Goal: Information Seeking & Learning: Learn about a topic

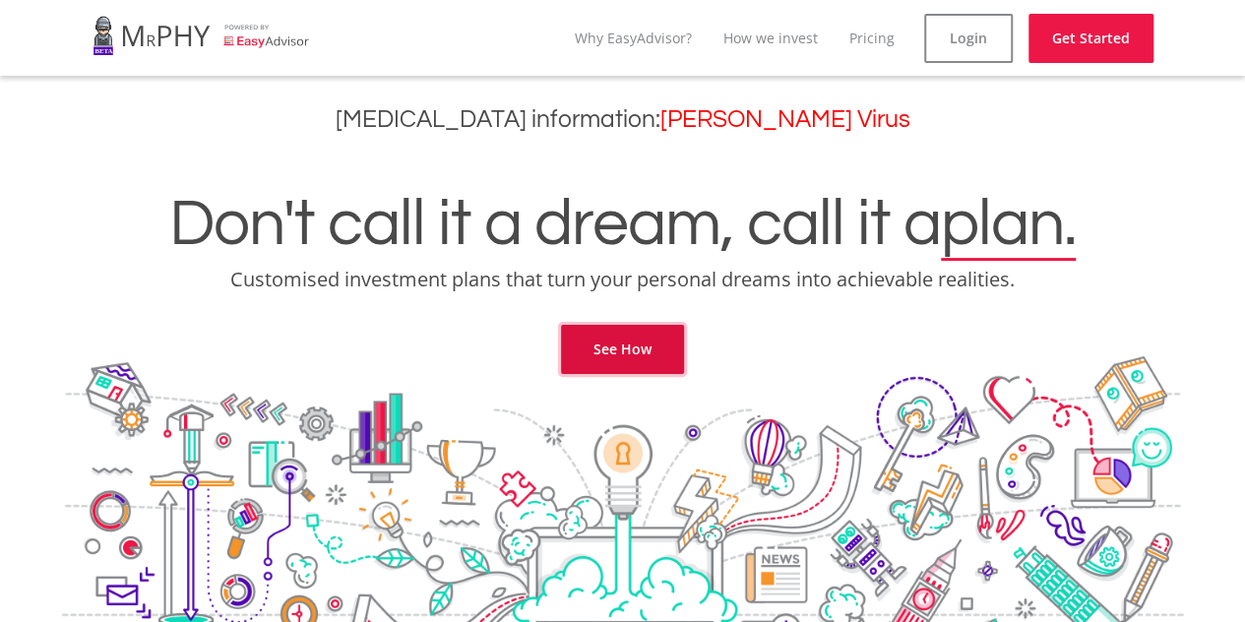
click at [646, 349] on link "See How" at bounding box center [622, 349] width 123 height 49
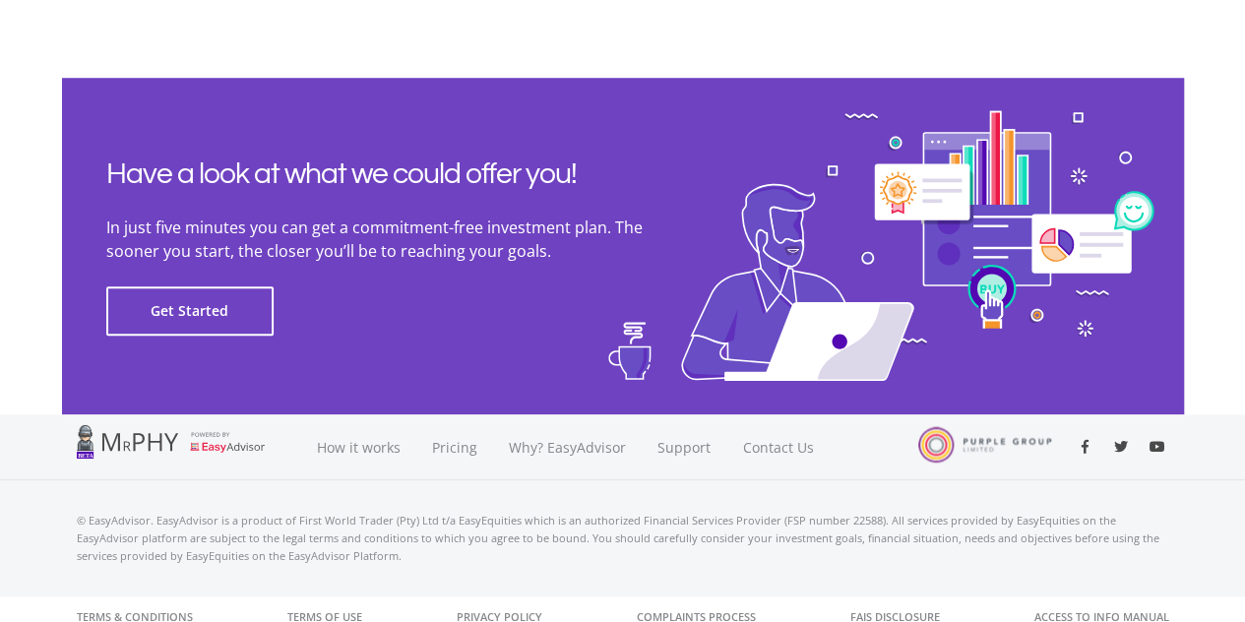
scroll to position [4555, 0]
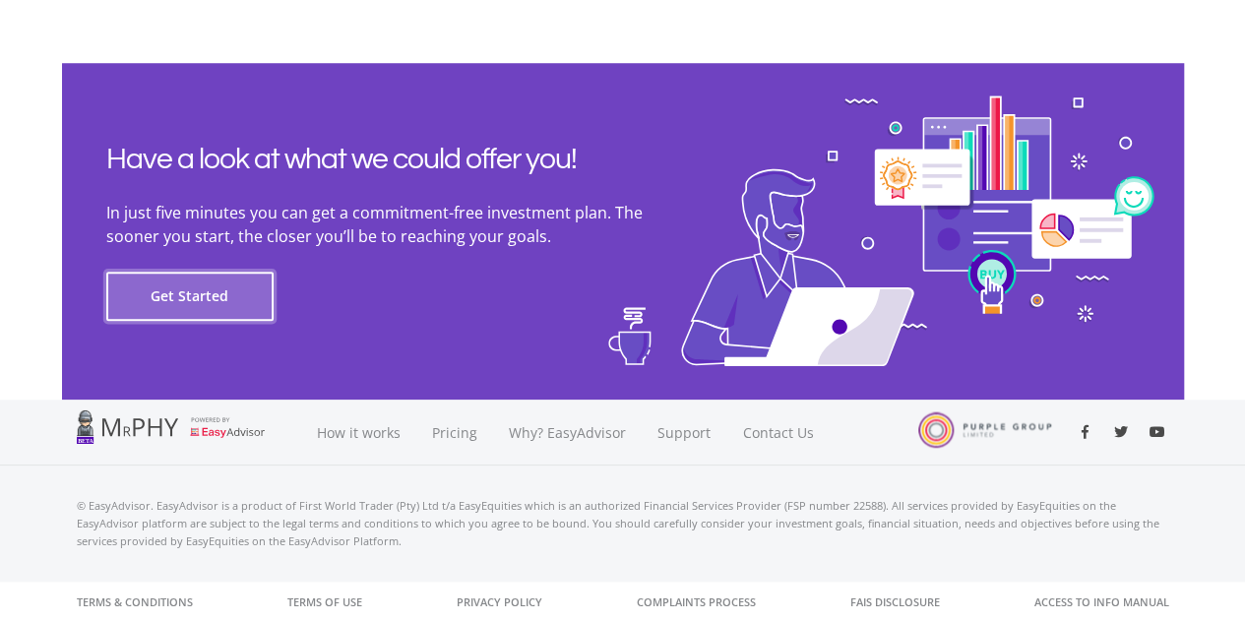
click at [193, 299] on button "Get Started" at bounding box center [189, 296] width 167 height 49
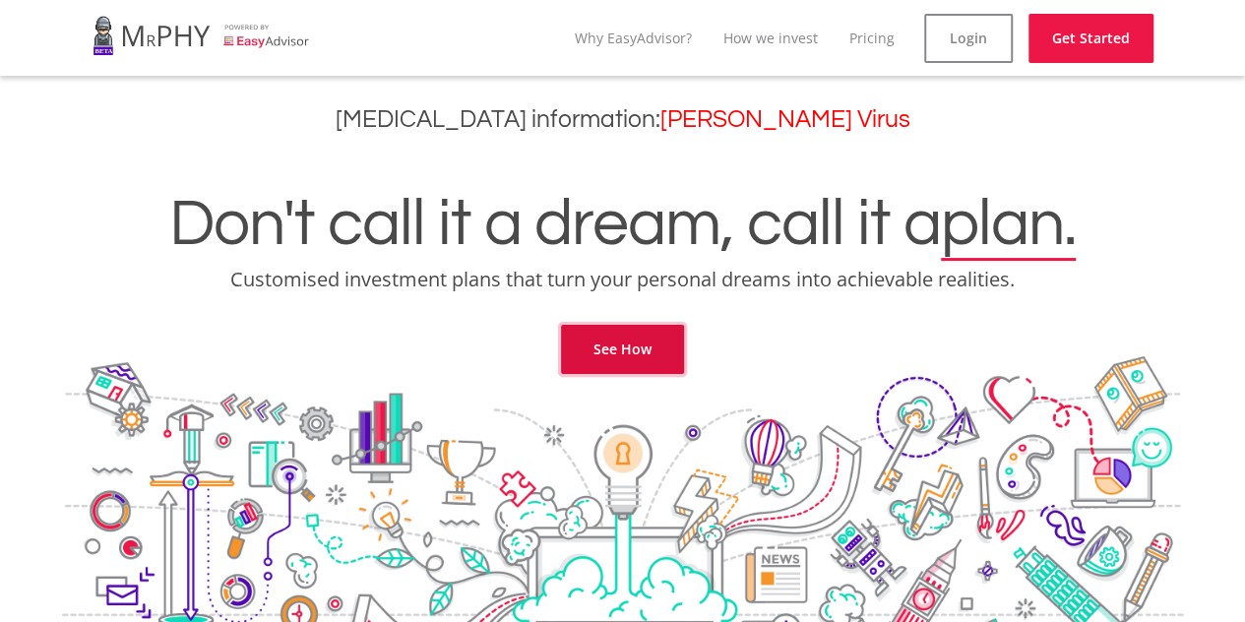
click at [620, 342] on link "See How" at bounding box center [622, 349] width 123 height 49
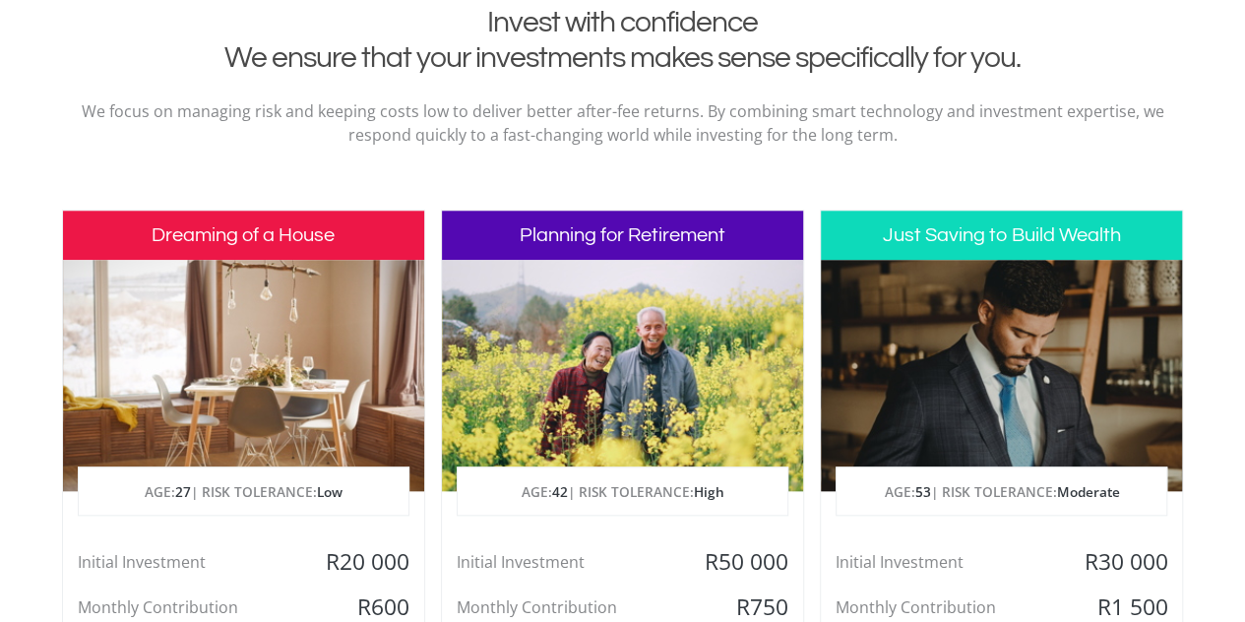
scroll to position [800, 0]
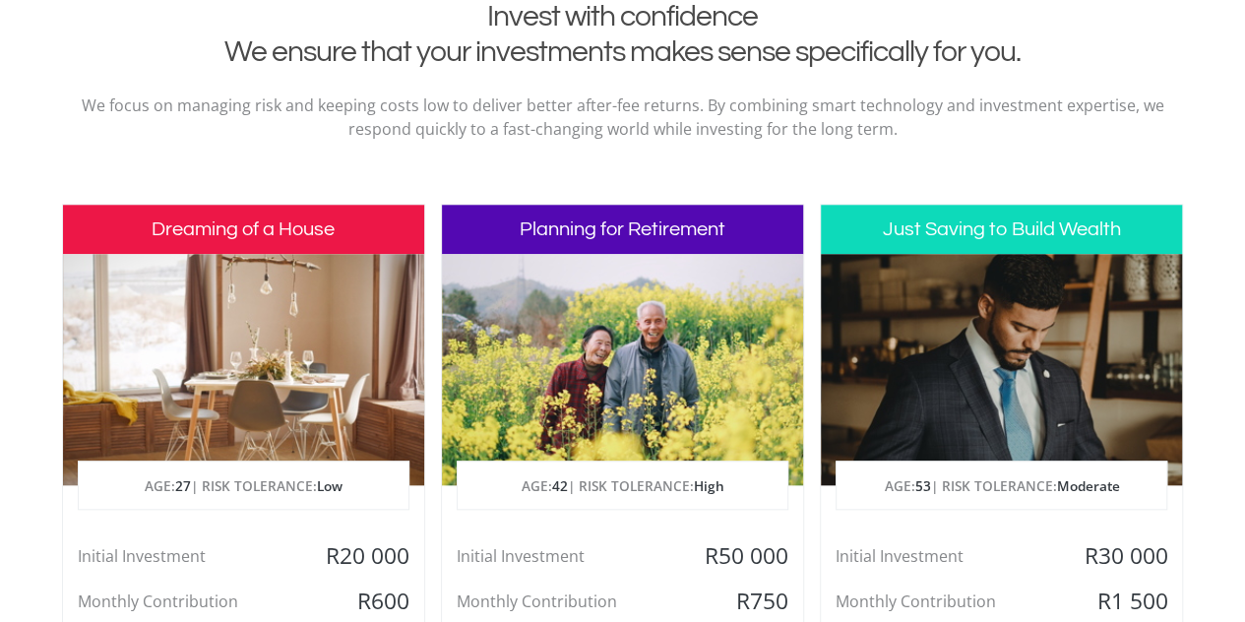
click at [620, 342] on div at bounding box center [622, 369] width 361 height 231
click at [652, 377] on div at bounding box center [622, 369] width 361 height 231
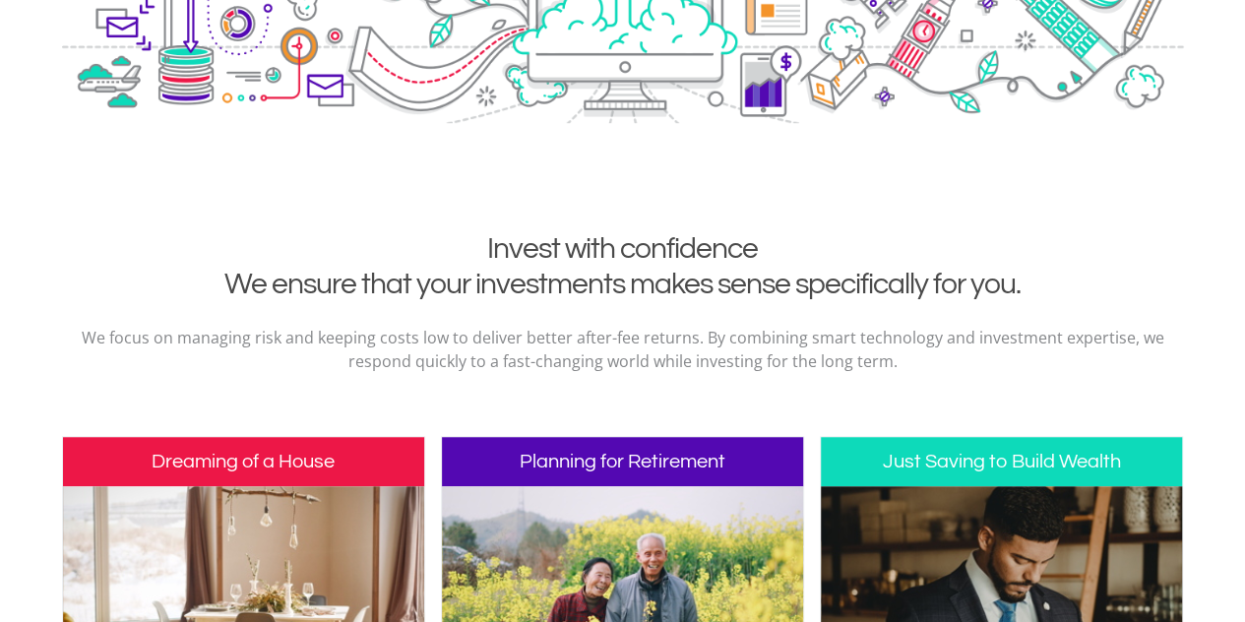
scroll to position [0, 0]
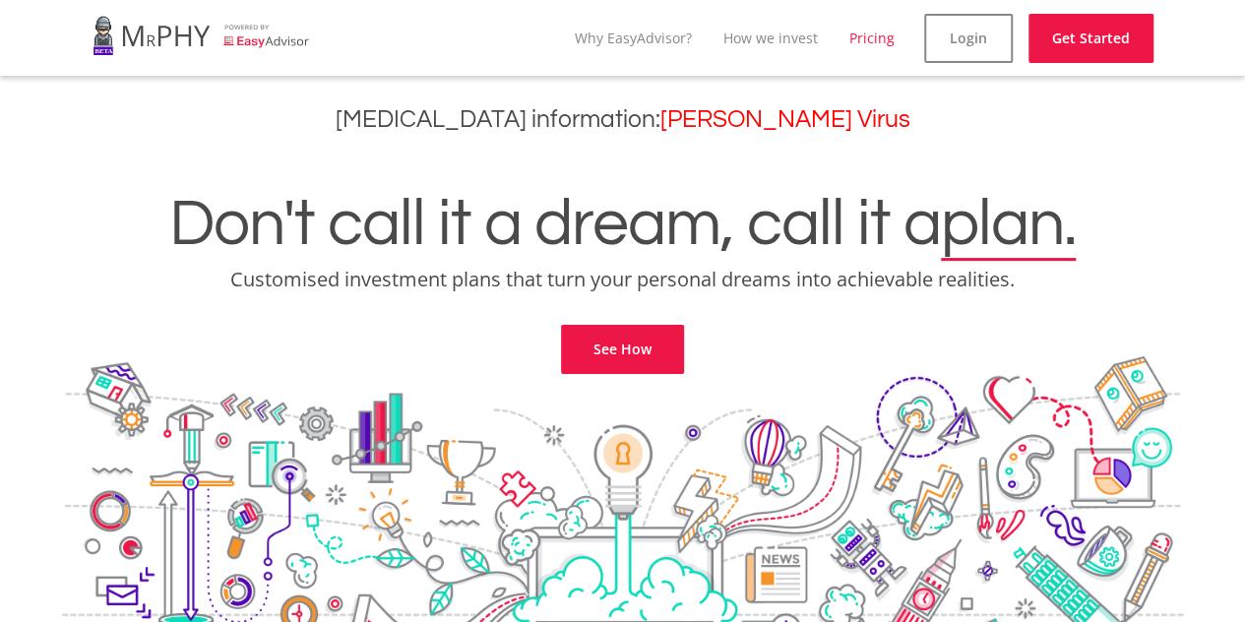
click at [859, 35] on link "Pricing" at bounding box center [872, 38] width 45 height 19
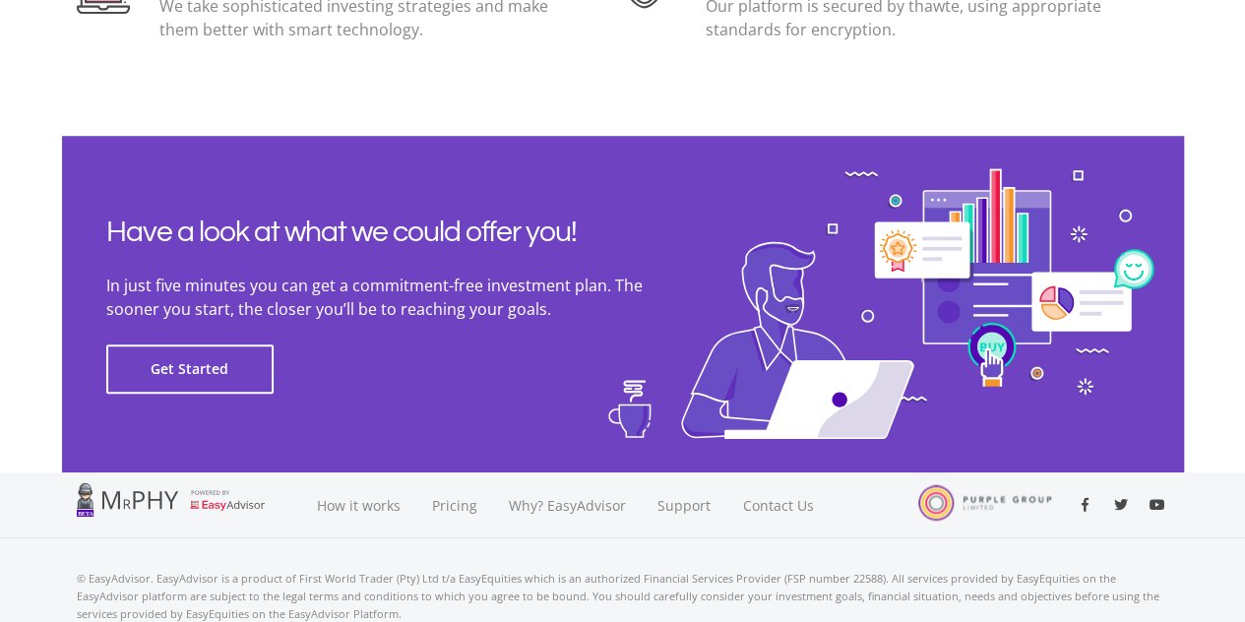
scroll to position [4555, 0]
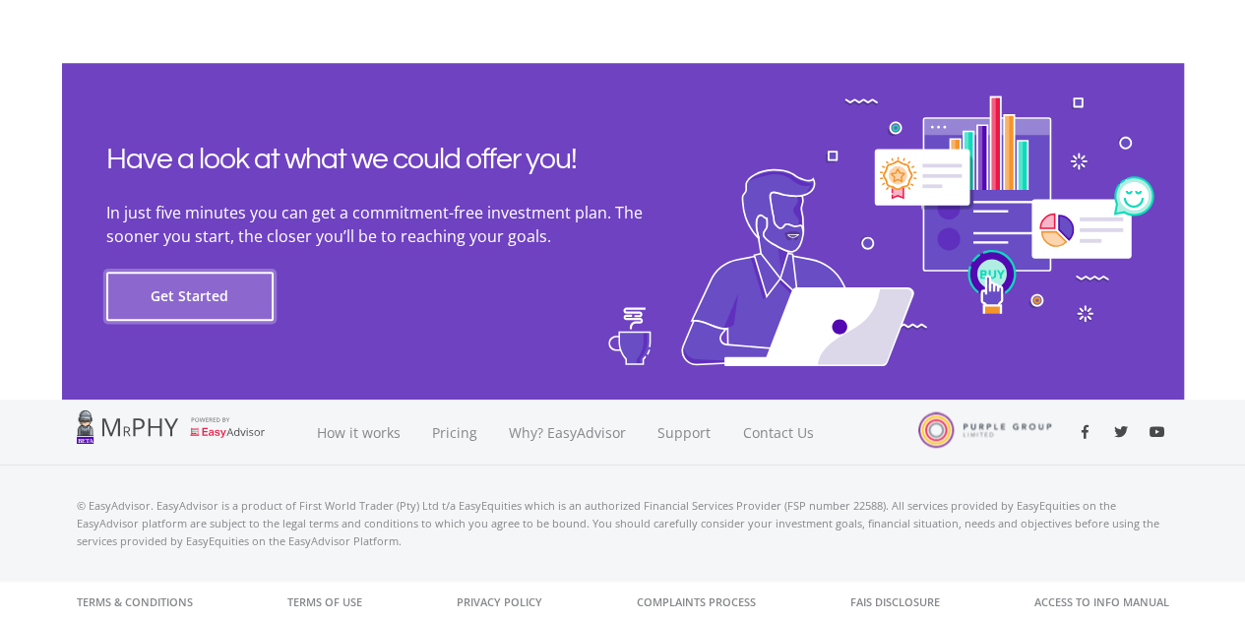
click at [198, 304] on button "Get Started" at bounding box center [189, 296] width 167 height 49
